Goal: Navigation & Orientation: Find specific page/section

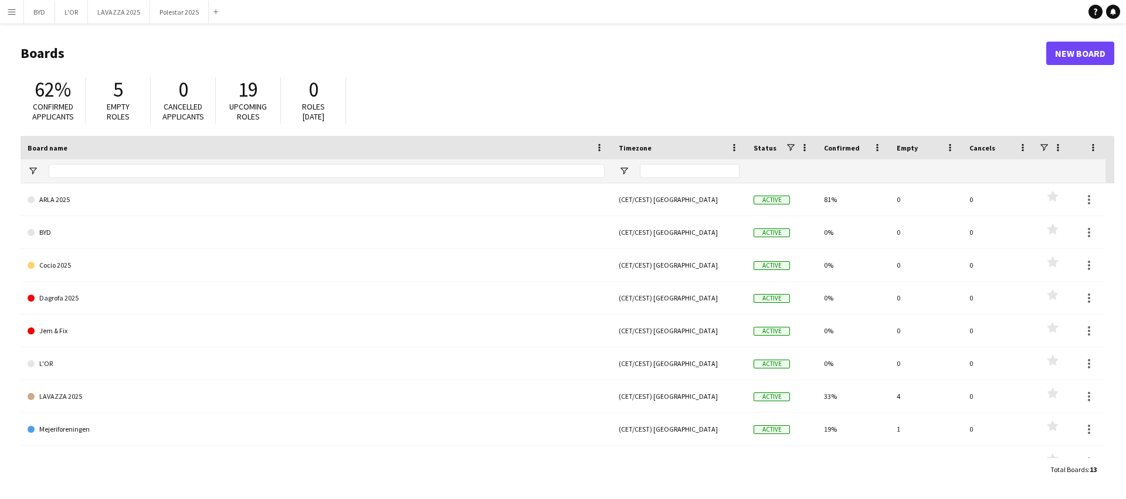
click at [17, 12] on button "Menu" at bounding box center [11, 11] width 23 height 23
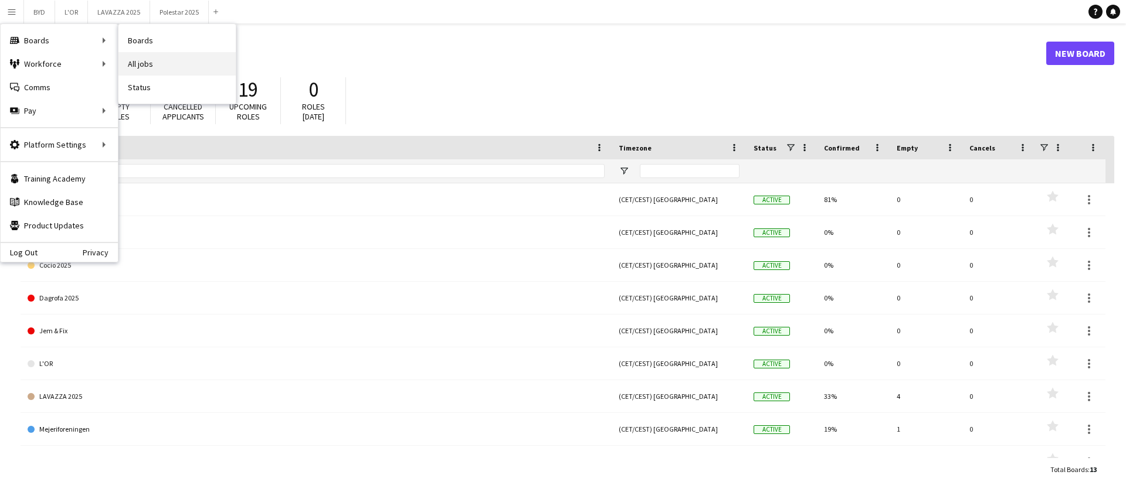
click at [145, 61] on link "All jobs" at bounding box center [176, 63] width 117 height 23
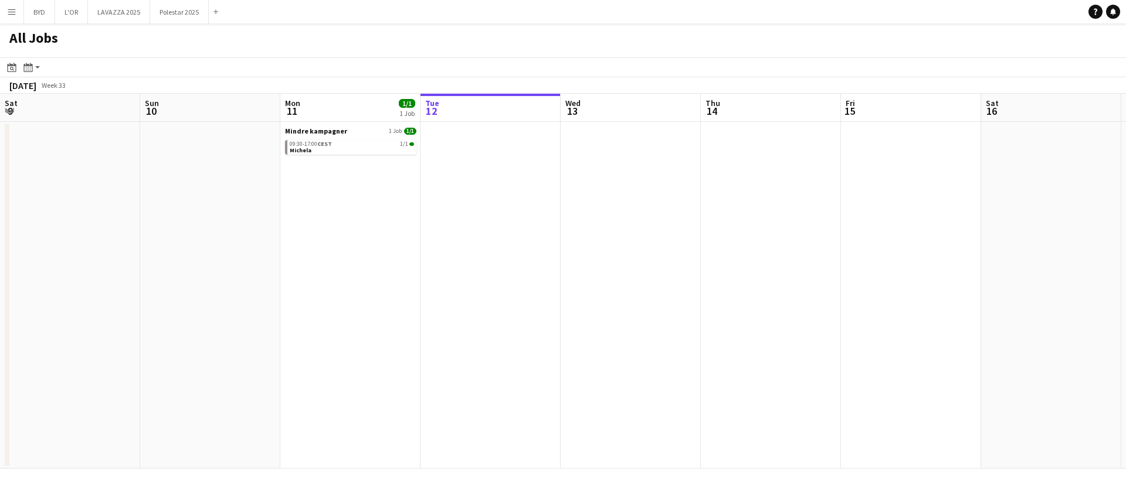
scroll to position [0, 280]
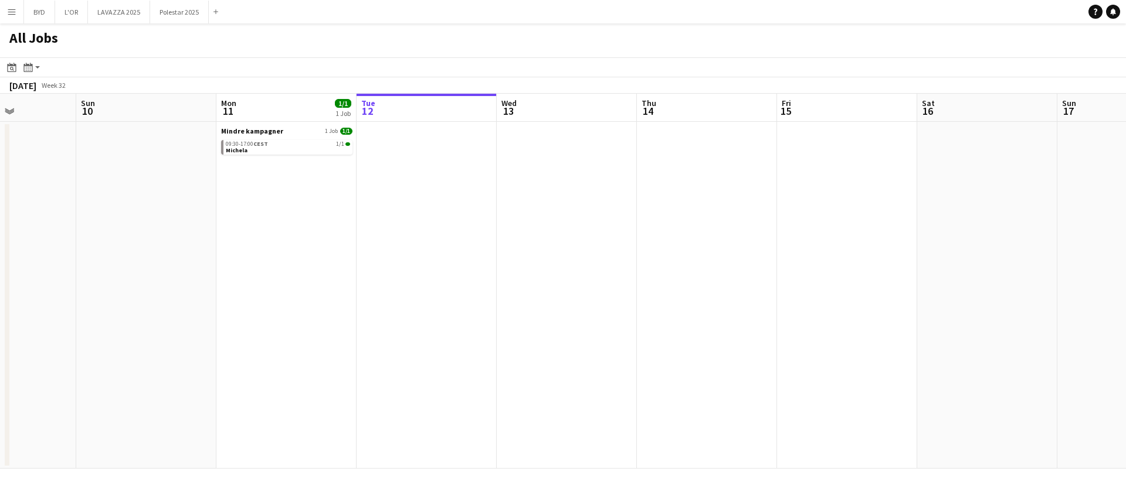
drag, startPoint x: 234, startPoint y: 212, endPoint x: 600, endPoint y: 212, distance: 366.4
click at [576, 214] on app-calendar-viewport "Thu 7 5/5 2 Jobs Fri 8 1/1 1 Job Sat 9 Sun 10 Mon 11 1/1 1 Job Tue 12 Wed 13 Th…" at bounding box center [563, 281] width 1126 height 375
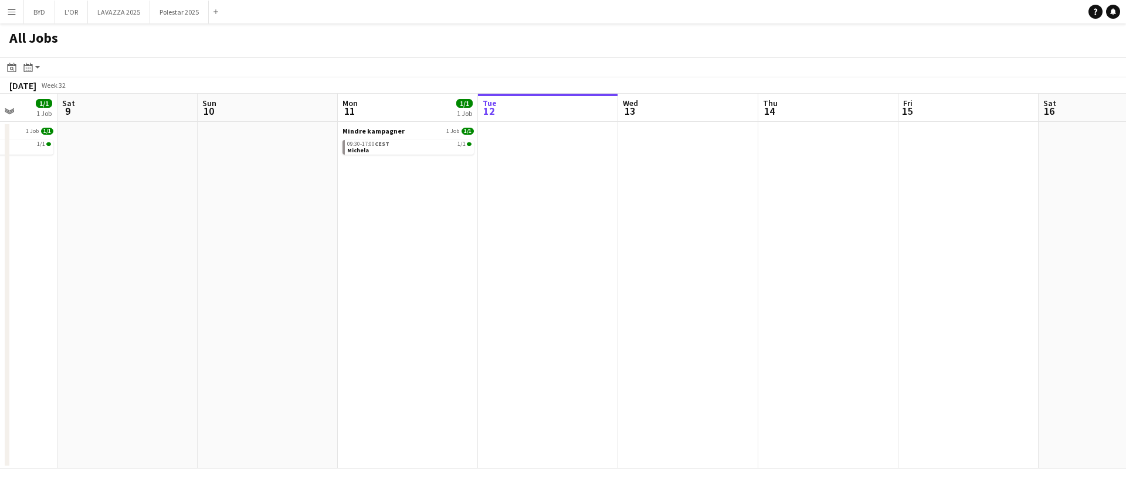
drag, startPoint x: 260, startPoint y: 257, endPoint x: 770, endPoint y: 236, distance: 510.5
click at [770, 236] on app-calendar-viewport "Wed 6 5/5 2 Jobs Thu 7 5/5 2 Jobs Fri 8 1/1 1 Job Sat 9 Sun 10 Mon 11 1/1 1 Job…" at bounding box center [563, 281] width 1126 height 375
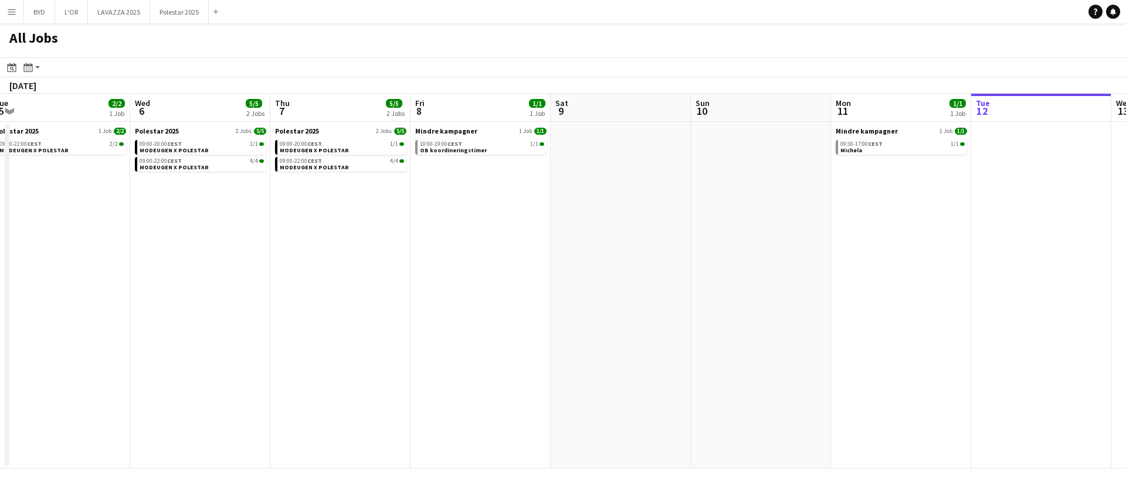
click at [916, 220] on app-all-jobs "All Jobs Date picker [DATE] [DATE] [DATE] M [DATE] T [DATE] W [DATE] T [DATE] F…" at bounding box center [563, 246] width 1126 height 446
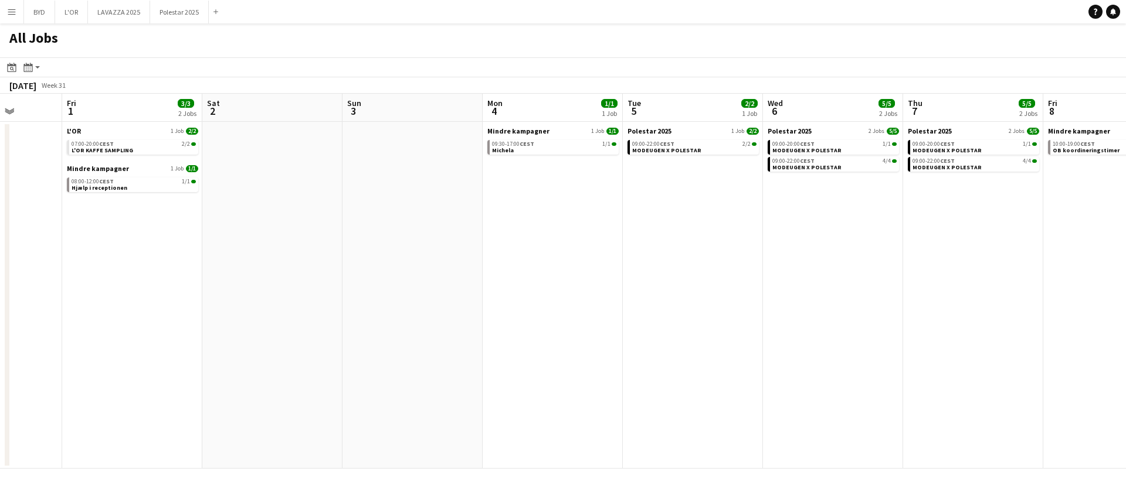
click at [944, 208] on app-all-jobs "All Jobs Date picker [DATE] [DATE] [DATE] M [DATE] T [DATE] W [DATE] T [DATE] F…" at bounding box center [563, 246] width 1126 height 446
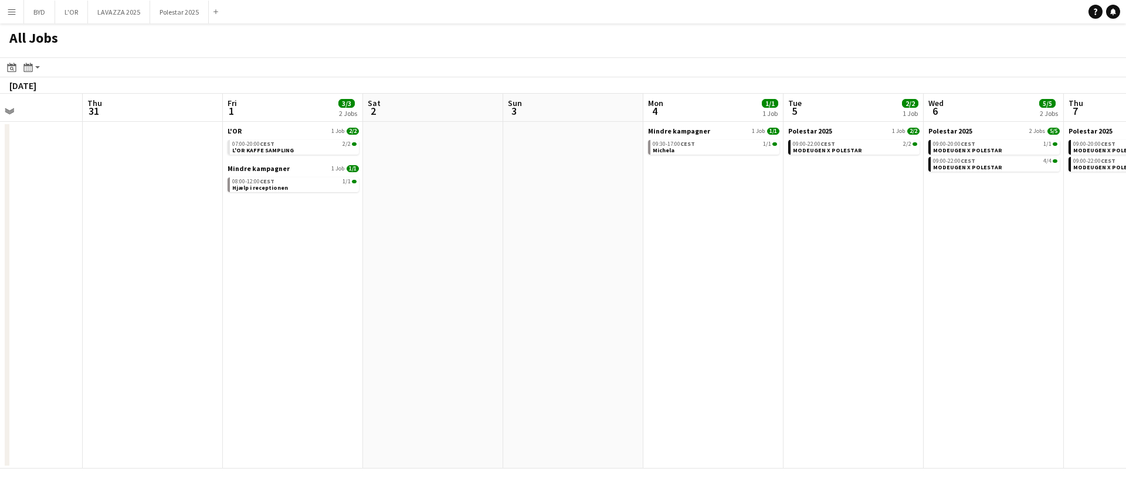
drag, startPoint x: 279, startPoint y: 230, endPoint x: 931, endPoint y: 198, distance: 652.7
click at [861, 199] on app-calendar-viewport "Mon 28 1/1 1 Job Tue 29 Wed 30 Thu 31 Fri 1 3/3 2 Jobs Sat 2 Sun 3 Mon 4 1/1 1 …" at bounding box center [563, 281] width 1126 height 375
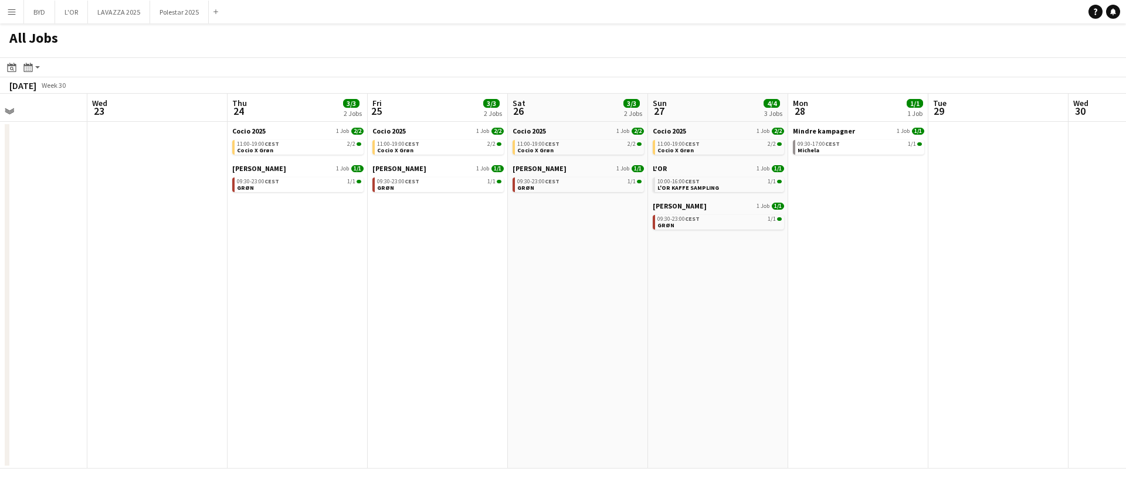
drag, startPoint x: 256, startPoint y: 240, endPoint x: 835, endPoint y: 232, distance: 579.3
click at [835, 232] on app-calendar-viewport "Sun 20 3/3 2 Jobs Mon 21 1/1 1 Job Tue 22 Wed 23 Thu 24 3/3 2 Jobs Fri 25 3/3 2…" at bounding box center [563, 281] width 1126 height 375
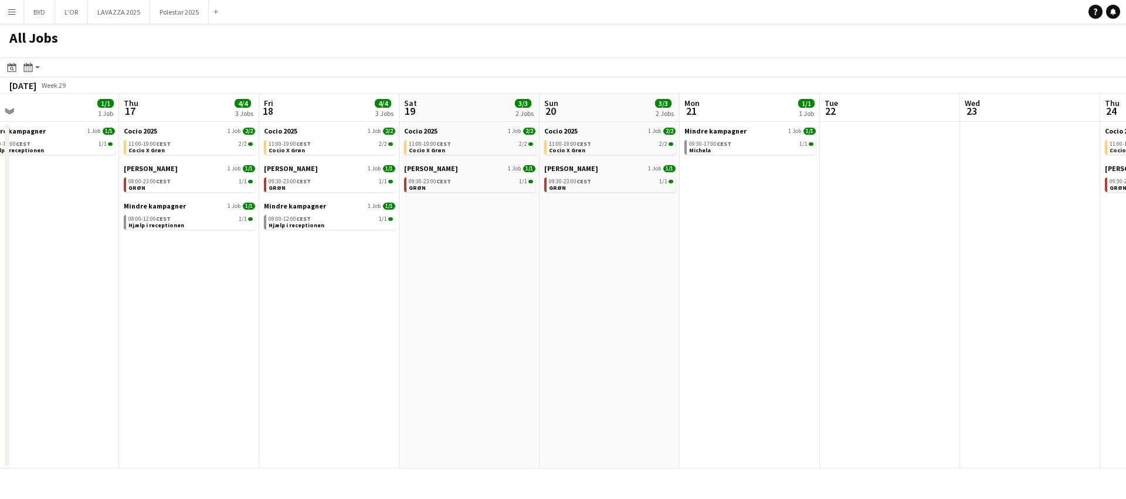
scroll to position [0, 382]
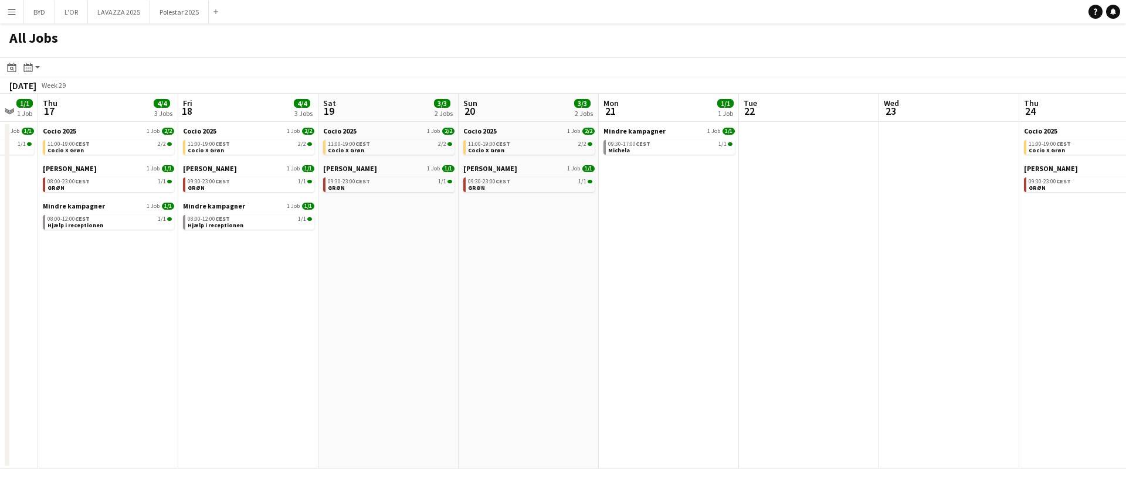
drag, startPoint x: 704, startPoint y: 234, endPoint x: 1044, endPoint y: 232, distance: 339.4
click at [1044, 232] on app-calendar-viewport "Mon 14 2/2 2 Jobs Tue 15 2/2 2 Jobs Wed 16 1/1 1 Job Thu 17 4/4 3 Jobs Fri 18 4…" at bounding box center [563, 281] width 1126 height 375
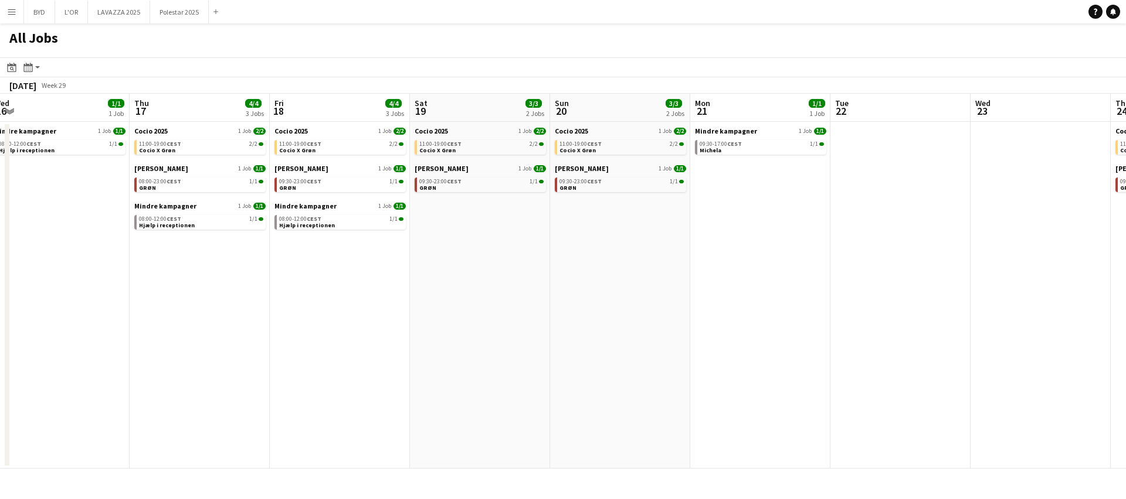
scroll to position [0, 437]
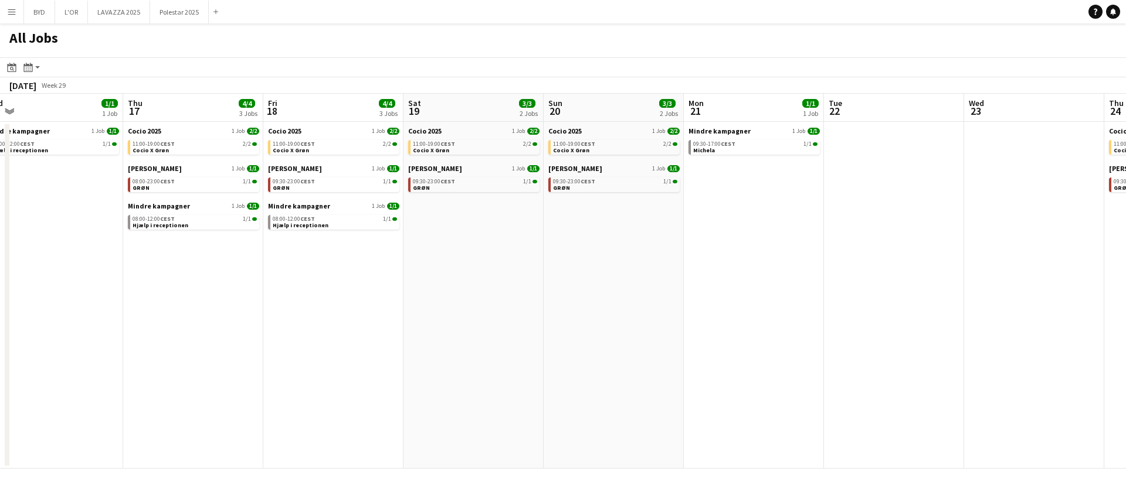
drag, startPoint x: 174, startPoint y: 293, endPoint x: 259, endPoint y: 300, distance: 85.3
click at [259, 300] on app-calendar-viewport "Sun 13 1/1 1 Job Mon 14 2/2 2 Jobs Tue 15 2/2 2 Jobs Wed 16 1/1 1 Job Thu 17 4/…" at bounding box center [563, 281] width 1126 height 375
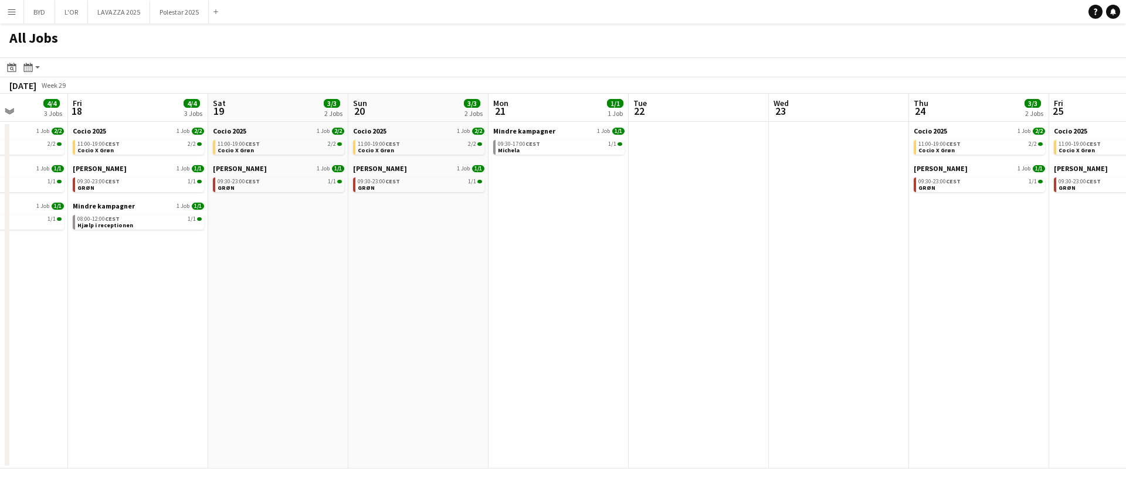
drag, startPoint x: 769, startPoint y: 260, endPoint x: 573, endPoint y: 281, distance: 196.4
click at [573, 281] on app-calendar-viewport "Tue 15 2/2 2 Jobs Wed 16 1/1 1 Job Thu 17 4/4 3 Jobs Fri 18 4/4 3 Jobs Sat 19 3…" at bounding box center [563, 281] width 1126 height 375
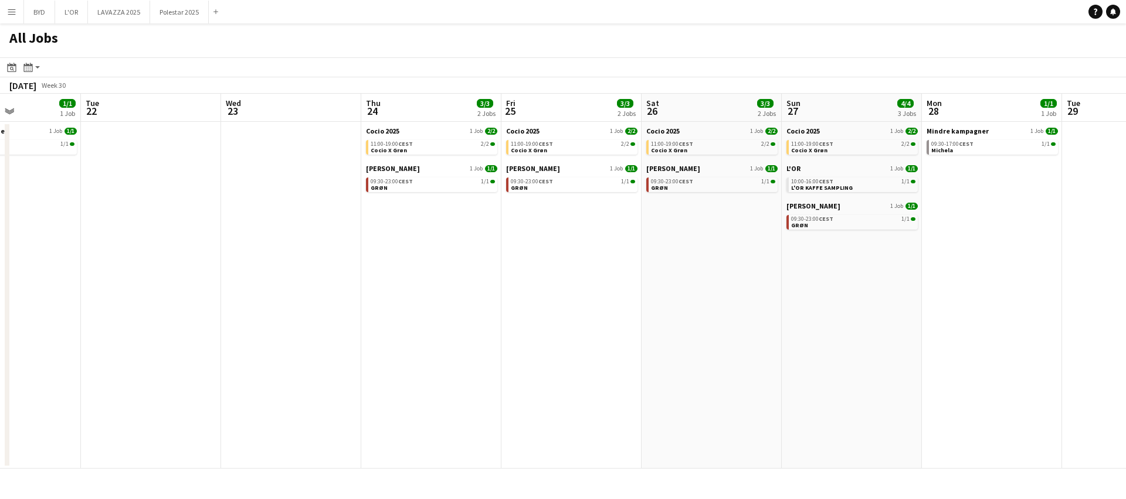
scroll to position [0, 343]
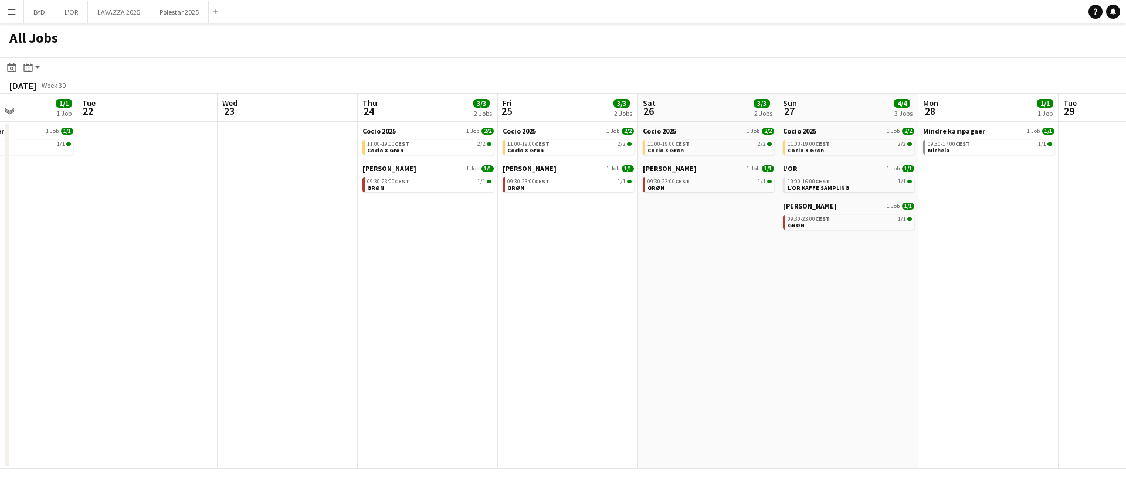
drag, startPoint x: 969, startPoint y: 244, endPoint x: 417, endPoint y: 249, distance: 551.1
click at [417, 249] on app-calendar-viewport "Sat 19 3/3 2 Jobs Sun 20 3/3 2 Jobs Mon 21 1/1 1 Job Tue 22 Wed 23 Thu 24 3/3 2…" at bounding box center [563, 281] width 1126 height 375
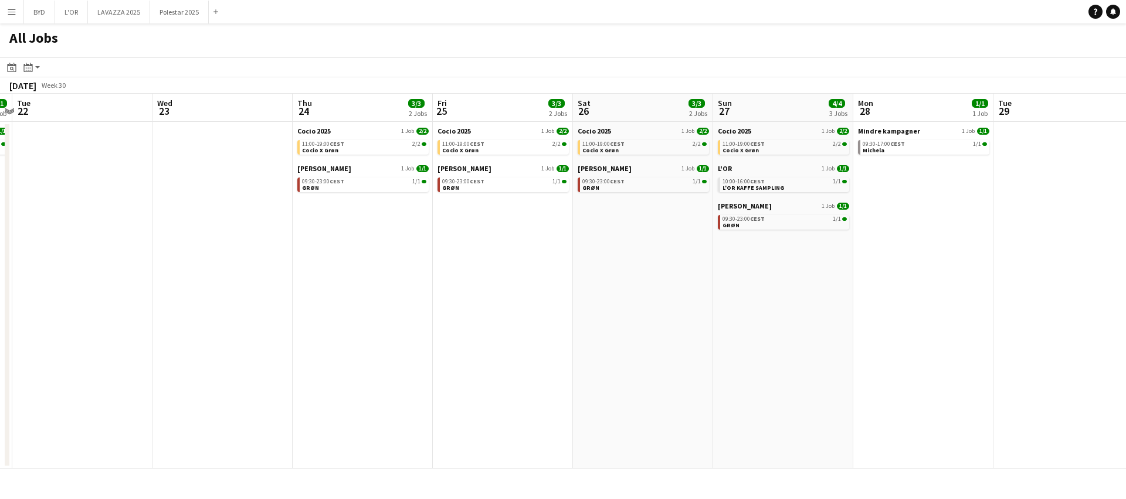
scroll to position [0, 423]
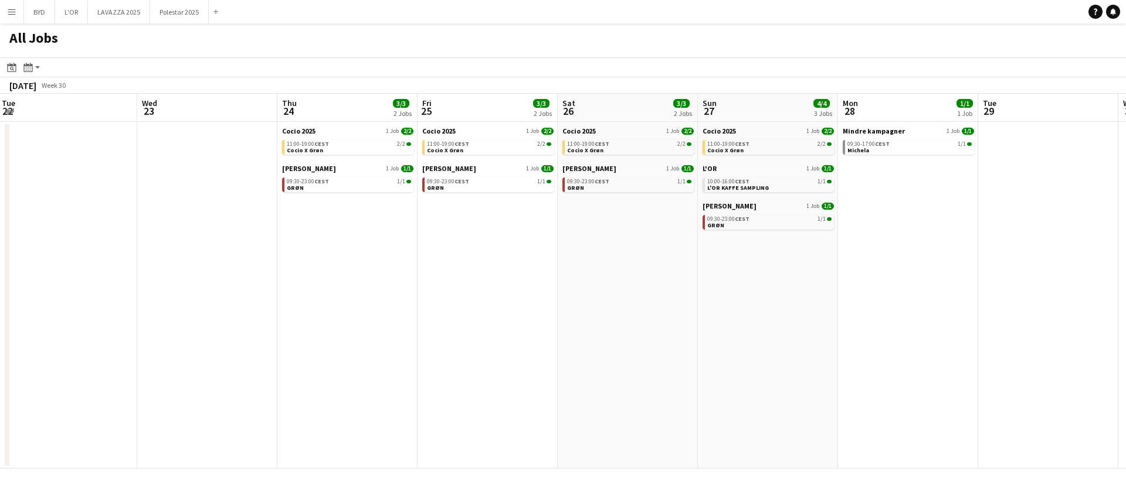
drag, startPoint x: 414, startPoint y: 251, endPoint x: 334, endPoint y: 259, distance: 80.7
click at [334, 259] on app-calendar-viewport "Sat 19 3/3 2 Jobs Sun 20 3/3 2 Jobs Mon 21 1/1 1 Job Tue 22 Wed 23 Thu 24 3/3 2…" at bounding box center [563, 281] width 1126 height 375
